Goal: Task Accomplishment & Management: Manage account settings

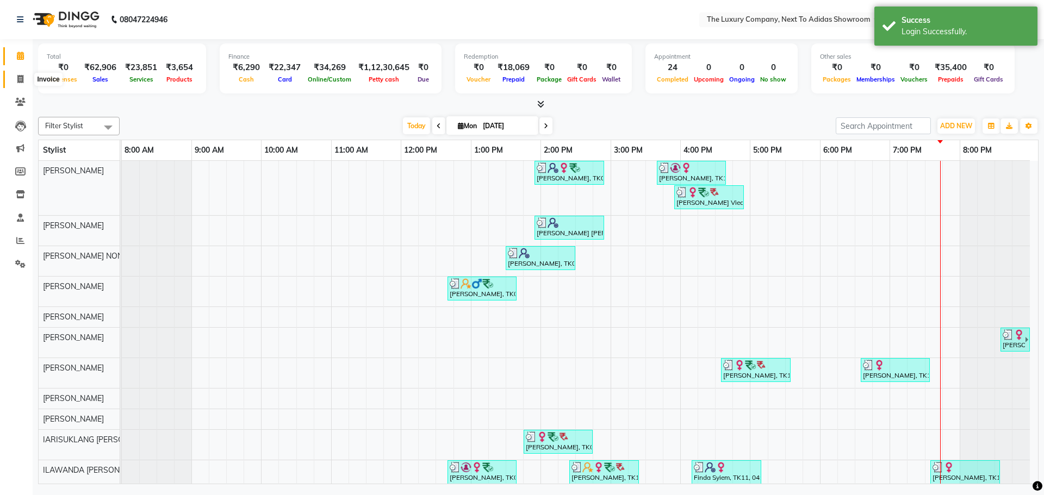
click at [19, 77] on icon at bounding box center [20, 79] width 6 height 8
select select "service"
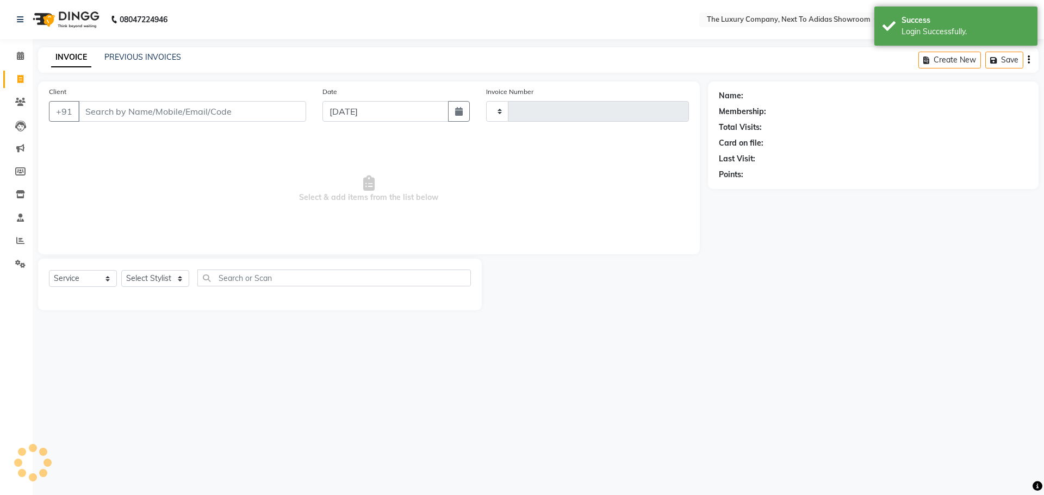
type input "5572"
select select "6828"
click at [145, 58] on link "PREVIOUS INVOICES" at bounding box center [142, 57] width 77 height 10
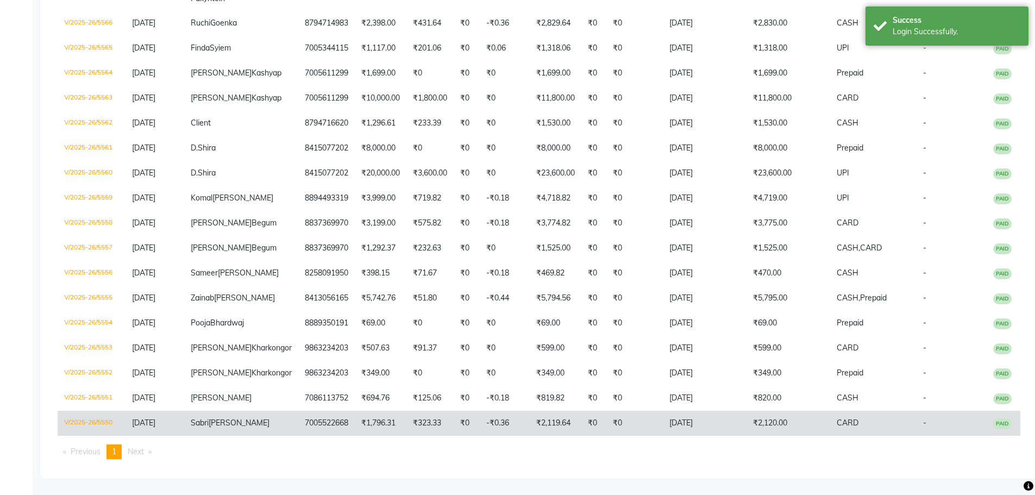
scroll to position [451, 0]
click at [843, 411] on td "CARD" at bounding box center [873, 423] width 86 height 25
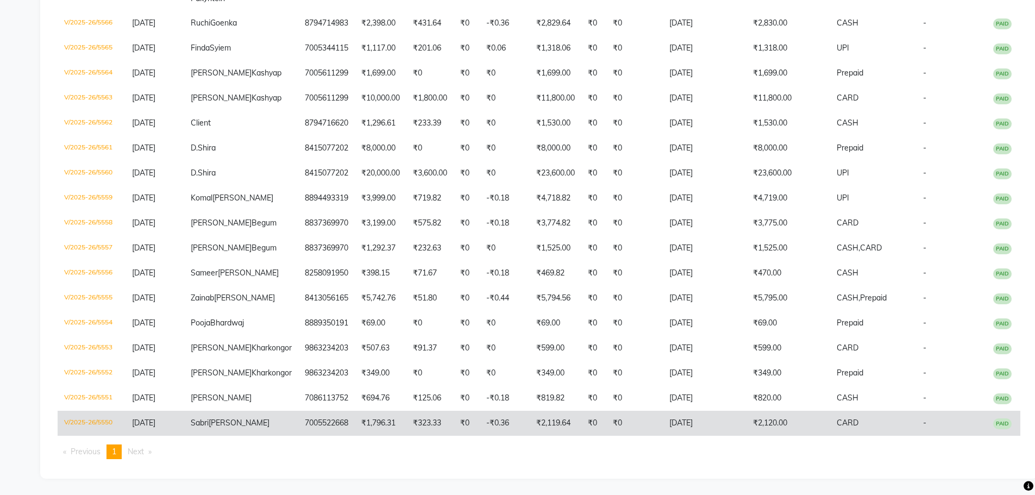
scroll to position [411, 0]
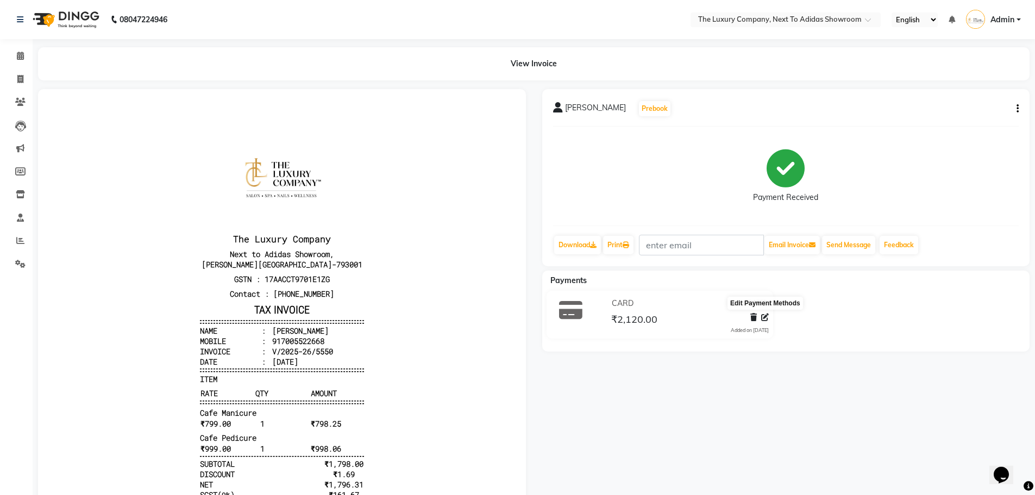
click at [766, 316] on icon at bounding box center [765, 318] width 8 height 8
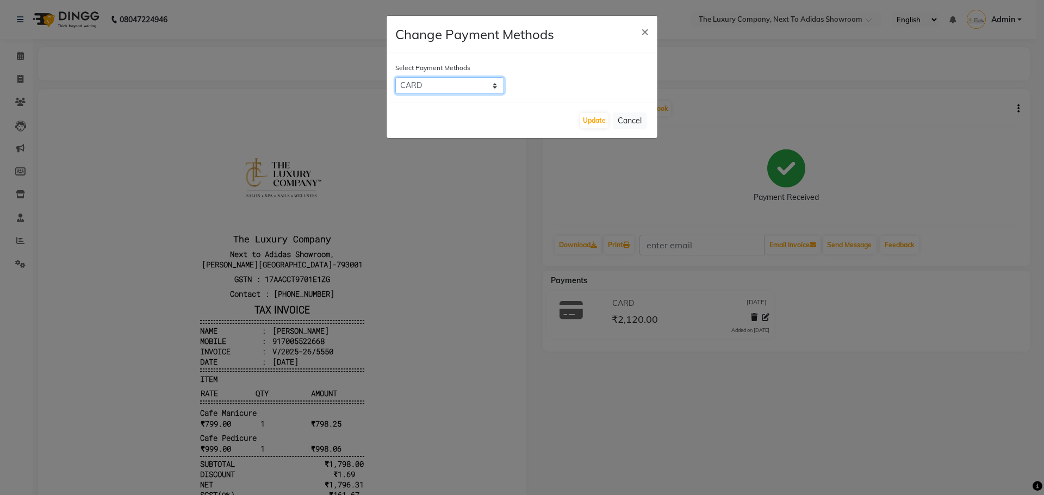
click at [420, 86] on select "CASH Bank UPI Credit Card CARD Cheque ONLINE" at bounding box center [449, 85] width 109 height 17
select select "1"
click at [395, 77] on select "CASH Bank UPI Credit Card CARD Cheque ONLINE" at bounding box center [449, 85] width 109 height 17
click at [594, 124] on button "Update" at bounding box center [594, 120] width 28 height 15
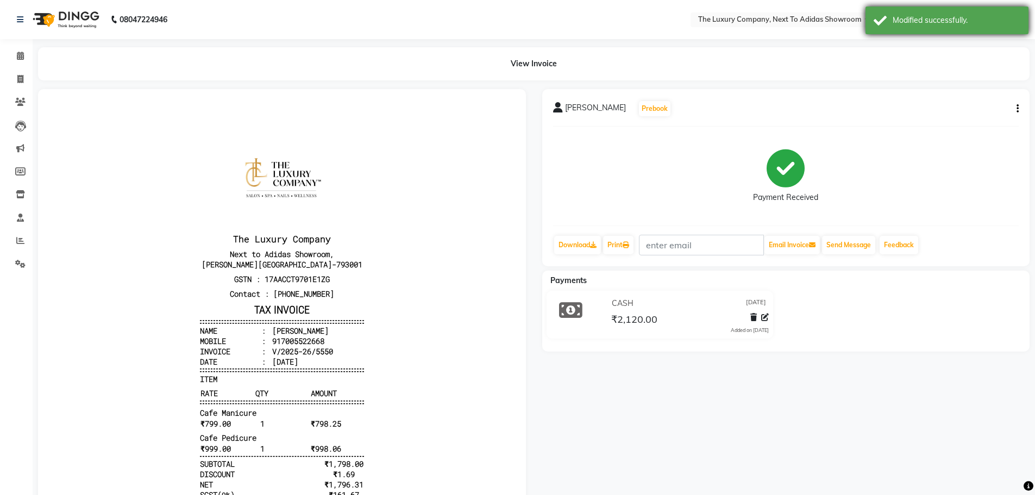
click at [1010, 10] on div "Modified successfully." at bounding box center [947, 21] width 163 height 28
click at [1018, 18] on link "Admin" at bounding box center [993, 20] width 55 height 18
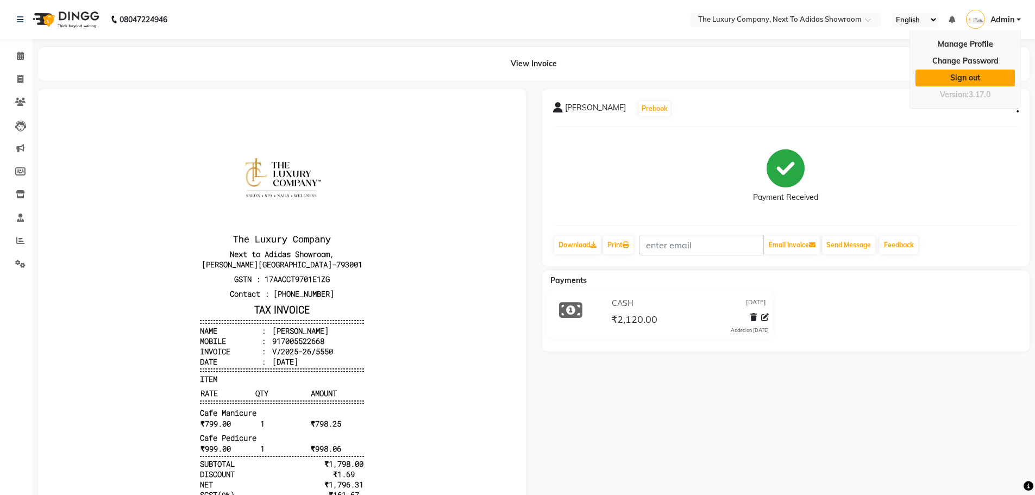
click at [975, 78] on link "Sign out" at bounding box center [965, 78] width 99 height 17
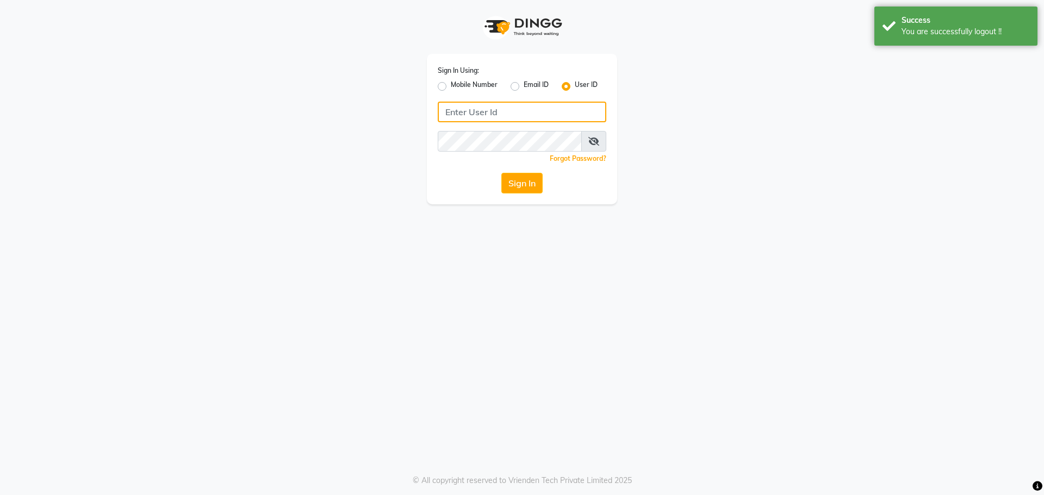
type input "7005530711"
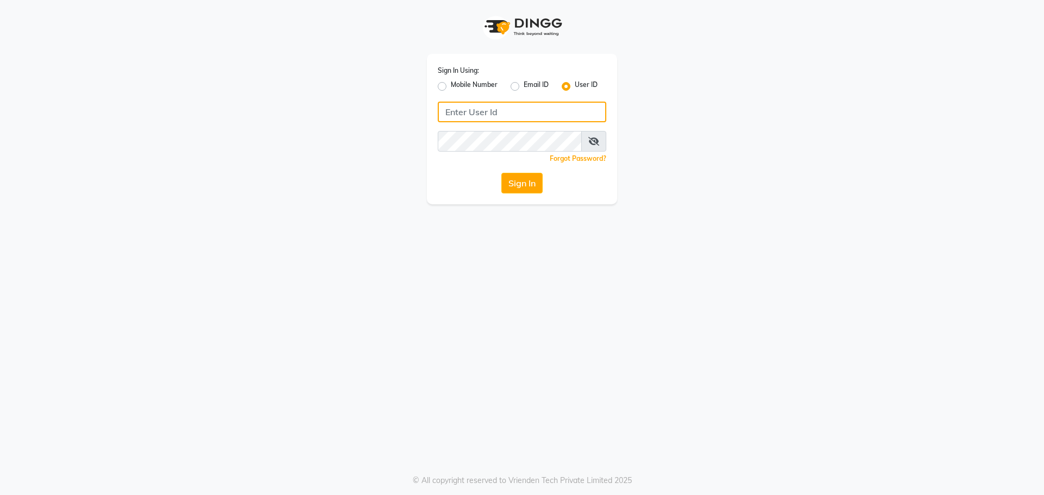
type input "7005530711"
click at [479, 82] on label "Mobile Number" at bounding box center [474, 86] width 47 height 13
click at [458, 82] on input "Mobile Number" at bounding box center [454, 83] width 7 height 7
radio input "true"
radio input "false"
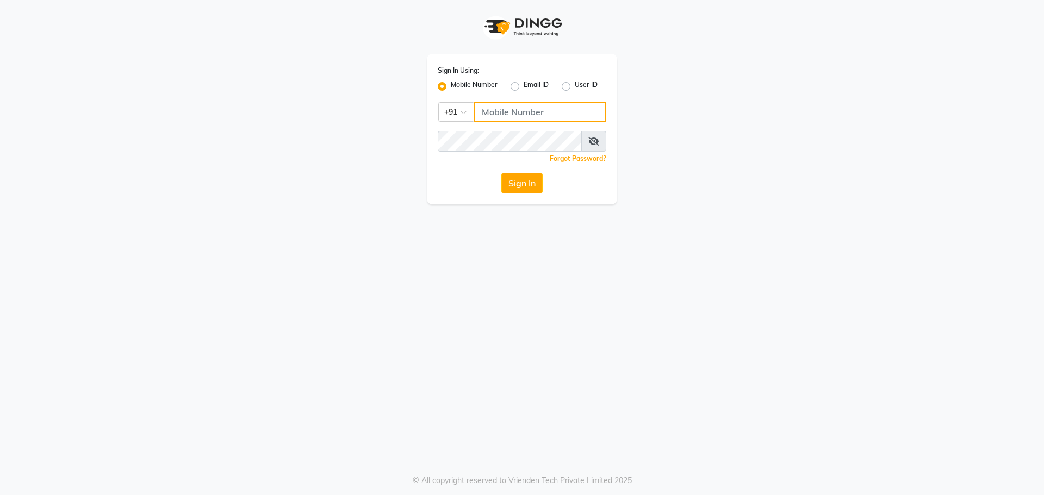
click at [496, 113] on input "Username" at bounding box center [540, 112] width 132 height 21
type input "7005530711"
click at [525, 181] on button "Sign In" at bounding box center [521, 183] width 41 height 21
